Goal: Transaction & Acquisition: Purchase product/service

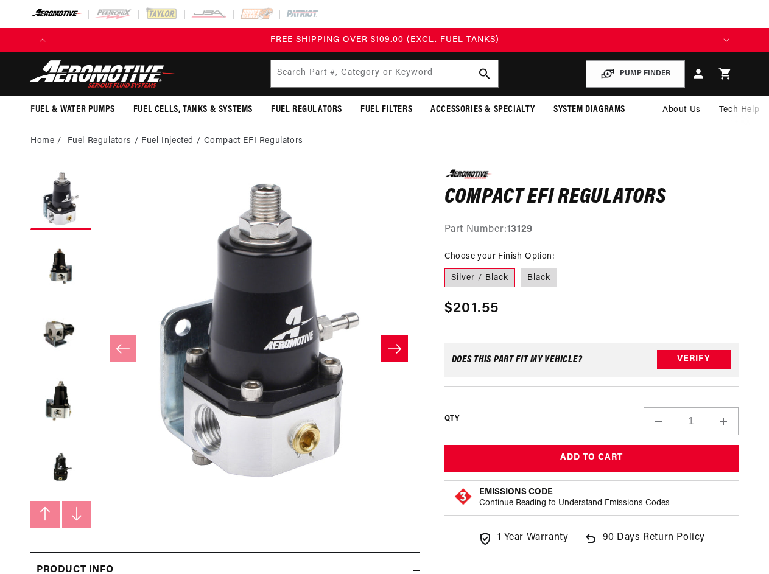
scroll to position [0, 336]
